Goal: Information Seeking & Learning: Learn about a topic

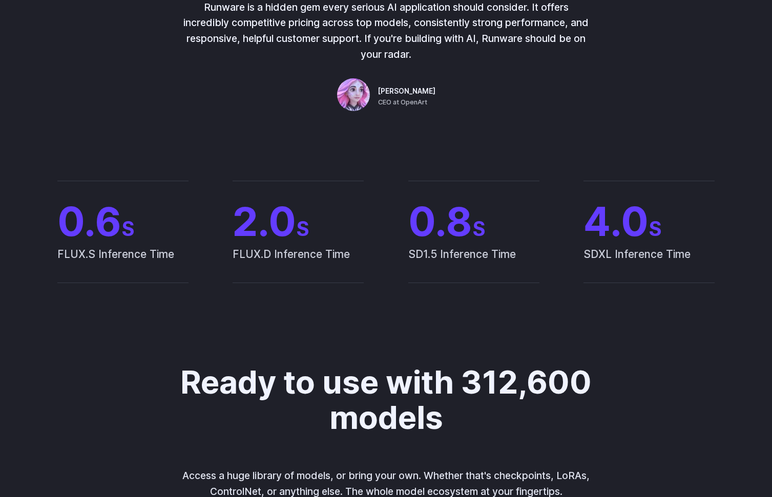
scroll to position [922, 0]
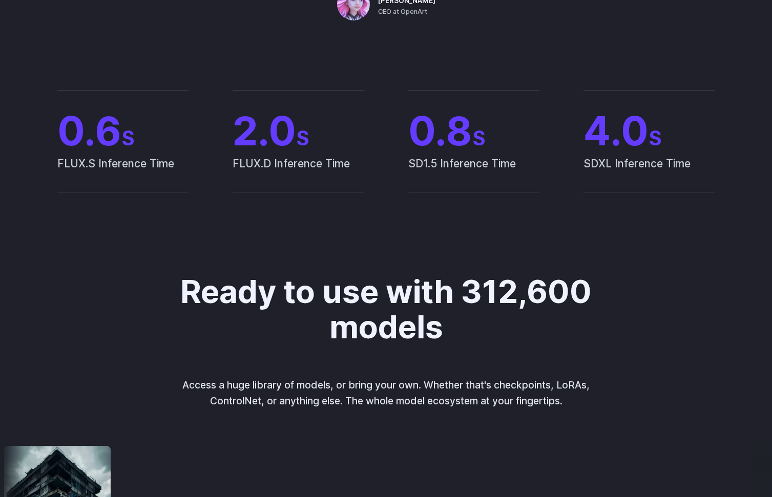
click at [437, 312] on h2 "Ready to use with 312,600 models" at bounding box center [386, 310] width 426 height 70
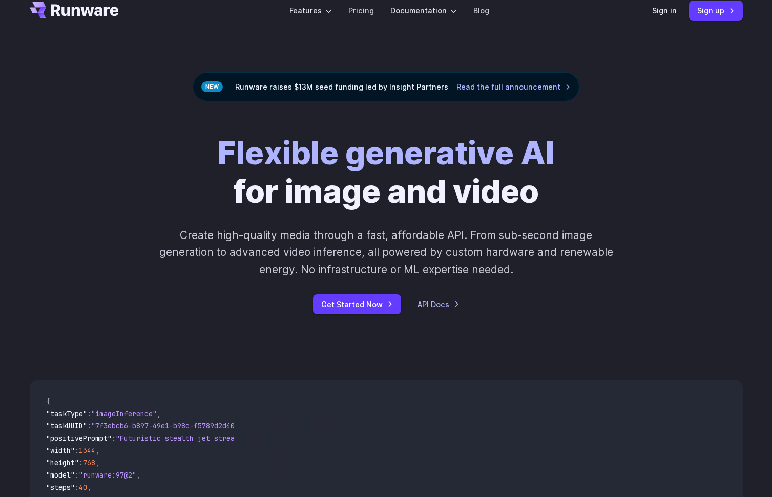
scroll to position [0, 0]
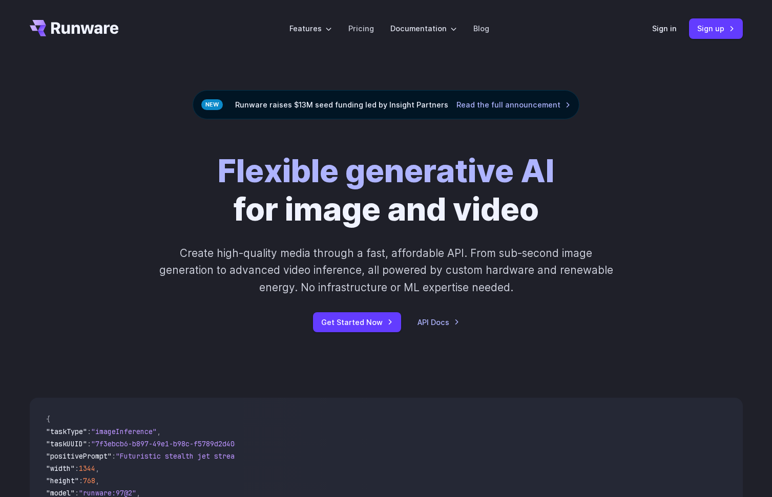
click at [350, 55] on header "Features Tasks Image generation Video generation Sonic Inference Engine™ Models…" at bounding box center [386, 28] width 738 height 57
